Goal: Task Accomplishment & Management: Manage account settings

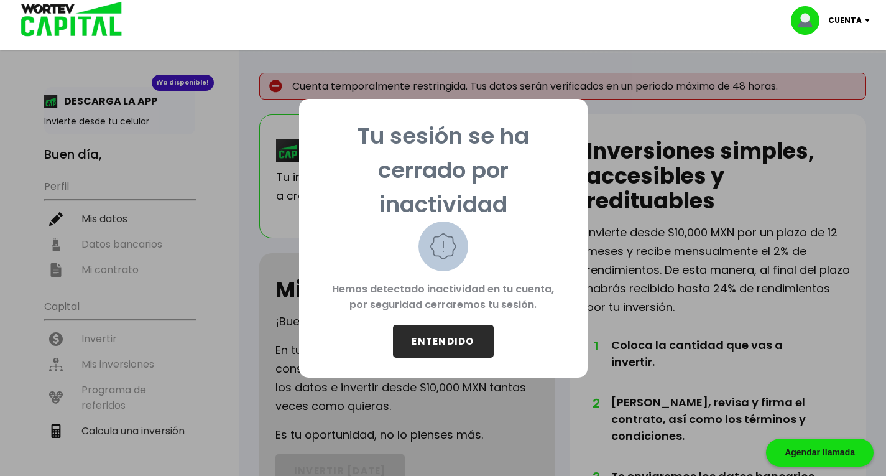
click at [459, 334] on button "ENTENDIDO" at bounding box center [443, 341] width 101 height 33
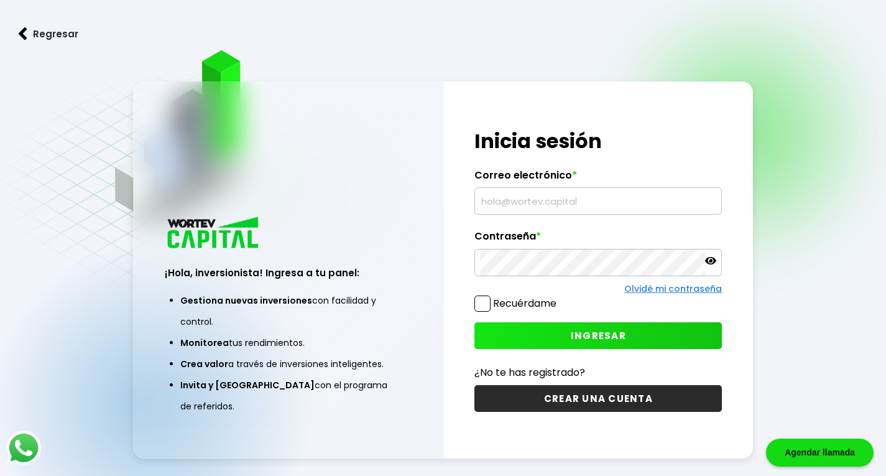
click at [548, 201] on input "text" at bounding box center [598, 201] width 236 height 26
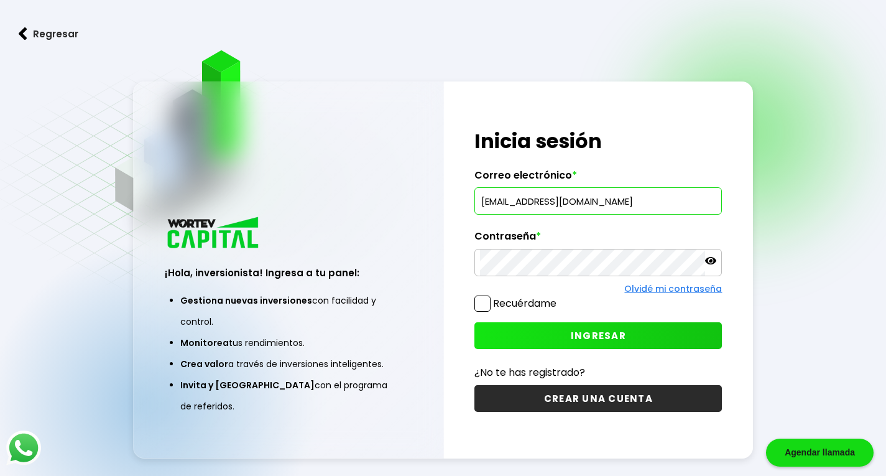
type input "[EMAIL_ADDRESS][DOMAIN_NAME]"
click at [711, 260] on icon at bounding box center [710, 260] width 11 height 7
click at [594, 335] on span "INGRESAR" at bounding box center [598, 335] width 55 height 13
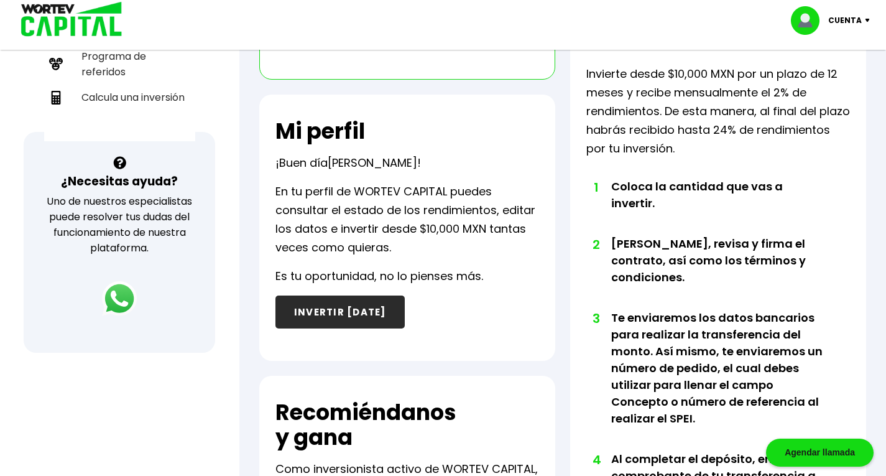
scroll to position [180, 0]
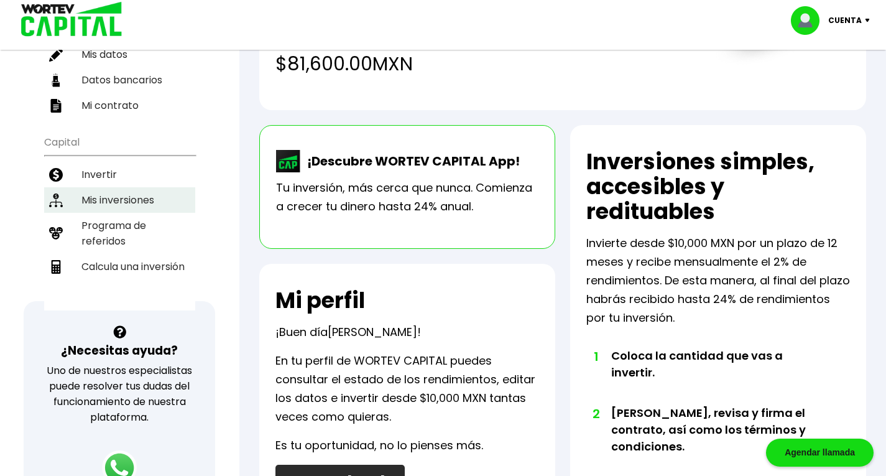
click at [118, 187] on li "Mis inversiones" at bounding box center [119, 199] width 151 height 25
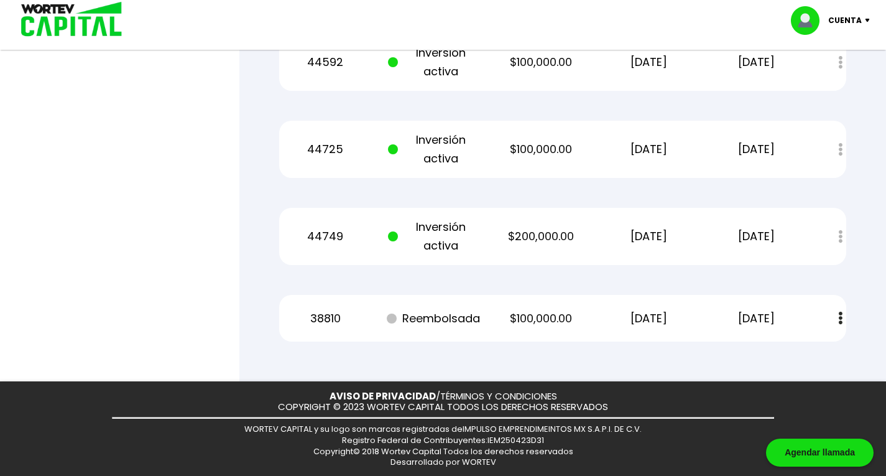
scroll to position [817, 0]
